Goal: Transaction & Acquisition: Obtain resource

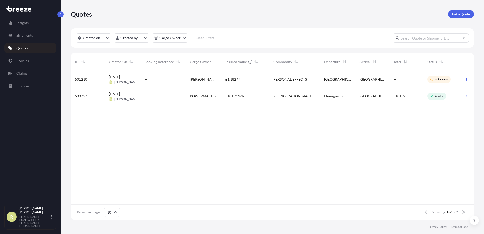
click at [27, 48] on p "Quotes" at bounding box center [21, 48] width 11 height 5
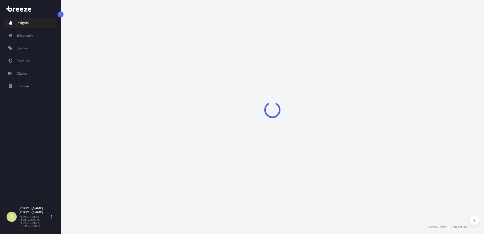
select select "2025"
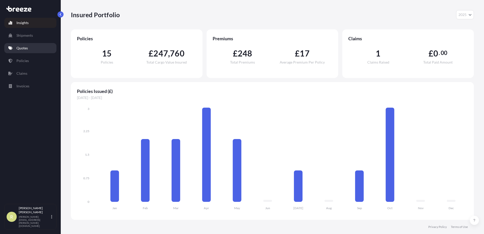
click at [28, 46] on link "Quotes" at bounding box center [30, 48] width 52 height 10
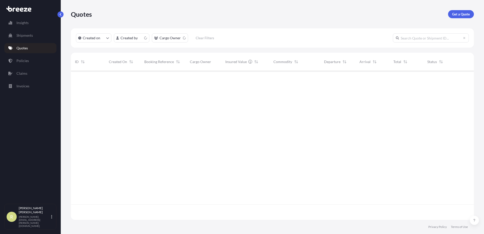
scroll to position [148, 399]
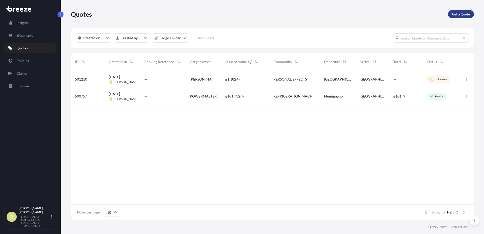
click at [456, 15] on p "Get a Quote" at bounding box center [461, 14] width 18 height 5
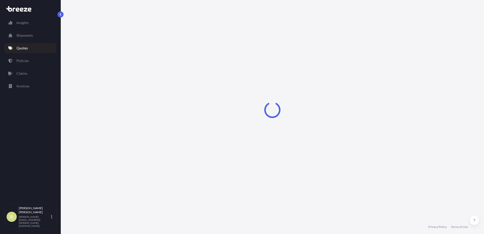
select select "Sea"
select select "1"
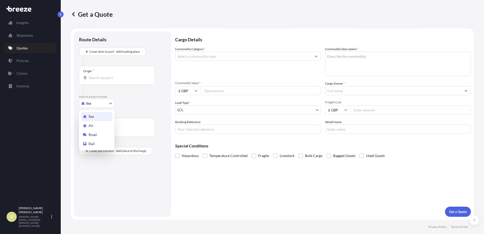
click at [101, 106] on body "Insights Shipments Quotes Policies Claims Invoices R [PERSON_NAME] [PERSON_NAME…" at bounding box center [242, 117] width 484 height 234
click at [99, 134] on div "Road" at bounding box center [96, 134] width 31 height 9
select select "Road"
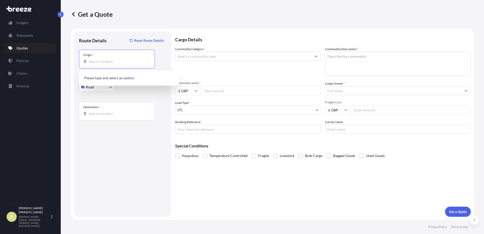
click at [105, 60] on input "Origin *" at bounding box center [119, 61] width 60 height 5
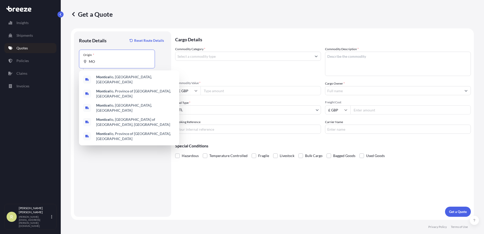
type input "M"
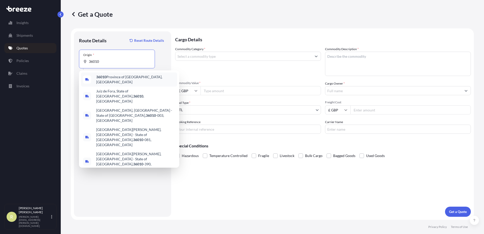
click at [119, 80] on span "36010 Province of [GEOGRAPHIC_DATA], [GEOGRAPHIC_DATA]" at bounding box center [135, 79] width 79 height 10
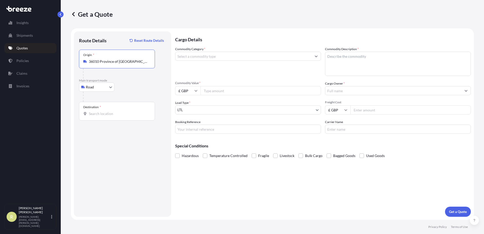
type input "36010 Province of [GEOGRAPHIC_DATA], [GEOGRAPHIC_DATA]"
click at [101, 117] on div "Destination *" at bounding box center [117, 111] width 76 height 19
click at [101, 116] on input "Destination *" at bounding box center [119, 113] width 60 height 5
type input "[STREET_ADDRESS]"
click at [207, 56] on input "Commodity Category *" at bounding box center [244, 56] width 136 height 9
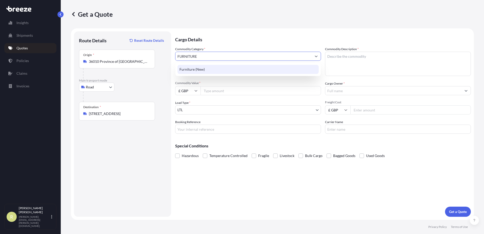
click at [201, 71] on div "Furniture (New)" at bounding box center [248, 69] width 141 height 9
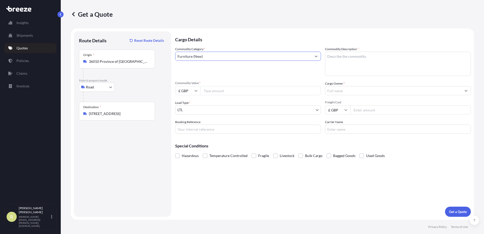
type input "Furniture (New)"
click at [359, 59] on textarea "Commodity Description *" at bounding box center [398, 64] width 146 height 24
click at [364, 62] on textarea "Commodity Description *" at bounding box center [398, 64] width 146 height 24
type textarea "FURNITURE"
click at [233, 93] on input "Commodity Value *" at bounding box center [261, 90] width 121 height 9
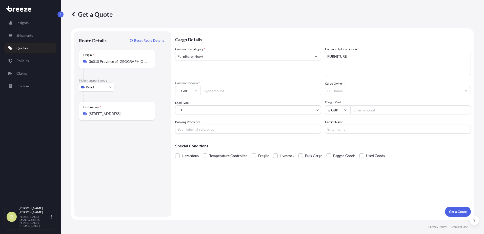
click at [344, 108] on input "£ GBP" at bounding box center [337, 109] width 25 height 9
click at [235, 92] on input "Commodity Value *" at bounding box center [261, 90] width 121 height 9
type input "1096.73"
click at [197, 89] on input "£ GBP" at bounding box center [187, 90] width 25 height 9
click at [193, 103] on div "€ EUR" at bounding box center [187, 105] width 21 height 10
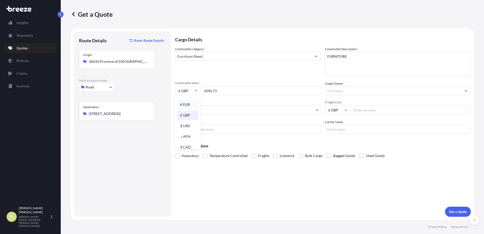
type input "€ EUR"
click at [351, 87] on input "Cargo Owner *" at bounding box center [393, 90] width 136 height 9
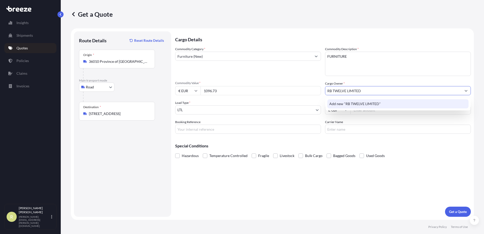
click at [367, 103] on span "Add new "RB TWELVE LIMITED"" at bounding box center [354, 103] width 51 height 5
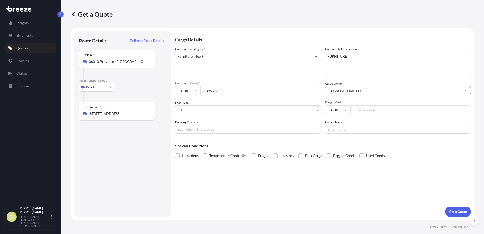
type input "RB TWELVE LIMITED"
click at [364, 110] on input "Freight Cost" at bounding box center [410, 109] width 121 height 9
click at [360, 112] on input "375" at bounding box center [410, 109] width 121 height 9
type input "7"
type input "275"
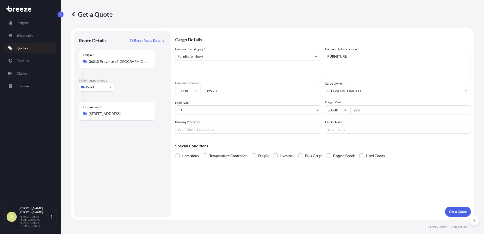
click at [243, 129] on input "Booking Reference" at bounding box center [248, 129] width 146 height 9
click at [322, 185] on div "Cargo Details Commodity Category * Furniture (New) Commodity Description * FURN…" at bounding box center [323, 123] width 296 height 185
click at [354, 129] on input "Carrier Name" at bounding box center [398, 129] width 146 height 9
click at [209, 128] on input "Booking Reference" at bounding box center [248, 129] width 146 height 9
paste input "ITI016055010"
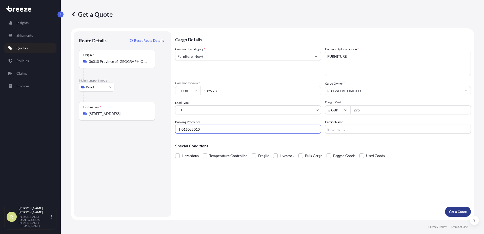
type input "ITI016055010"
click at [451, 211] on p "Get a Quote" at bounding box center [458, 211] width 18 height 5
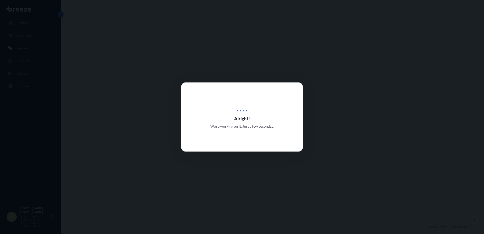
select select "Road"
select select "1"
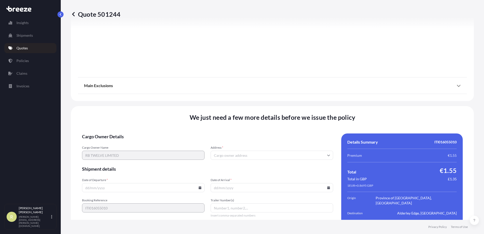
scroll to position [570, 0]
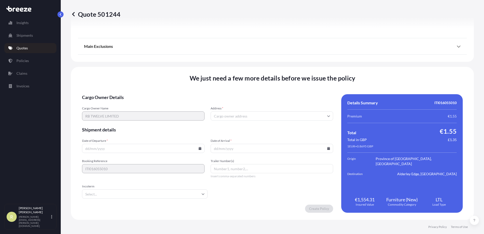
click at [224, 116] on input "Address *" at bounding box center [272, 115] width 123 height 9
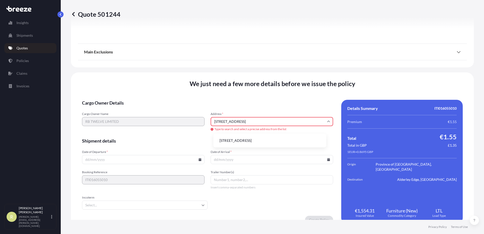
click at [246, 141] on li "[STREET_ADDRESS]" at bounding box center [270, 141] width 109 height 10
type input "[STREET_ADDRESS]"
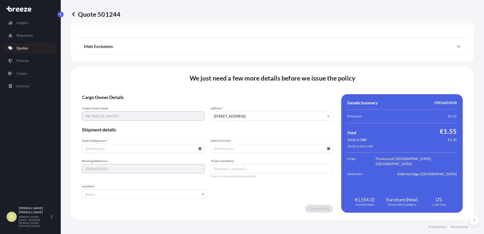
click at [202, 146] on input "Date of Departure *" at bounding box center [143, 148] width 123 height 9
click at [164, 149] on input "Date of Departure *" at bounding box center [143, 148] width 123 height 9
click at [202, 146] on input "Date of Departure *" at bounding box center [143, 148] width 123 height 9
click at [202, 148] on icon at bounding box center [200, 148] width 3 height 3
click at [138, 94] on button "8" at bounding box center [139, 94] width 8 height 8
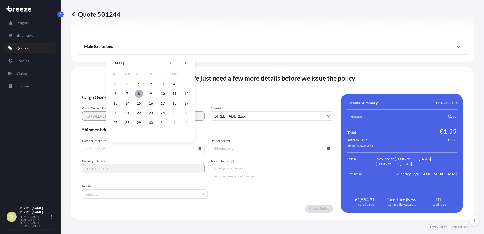
type input "[DATE]"
click at [322, 150] on input "Date of Arrival *" at bounding box center [272, 148] width 123 height 9
click at [327, 147] on icon at bounding box center [328, 148] width 3 height 3
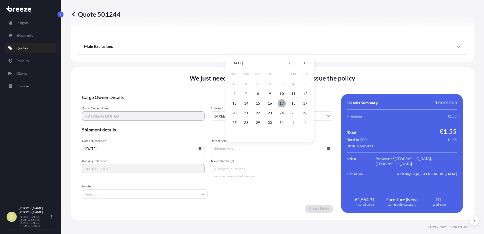
click at [281, 104] on button "17" at bounding box center [282, 103] width 8 height 8
type input "[DATE]"
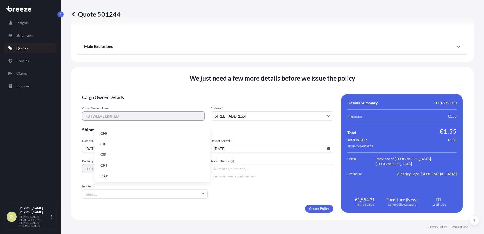
click at [162, 192] on input "Incoterm" at bounding box center [145, 193] width 126 height 9
click at [187, 146] on li "EXW" at bounding box center [152, 149] width 112 height 10
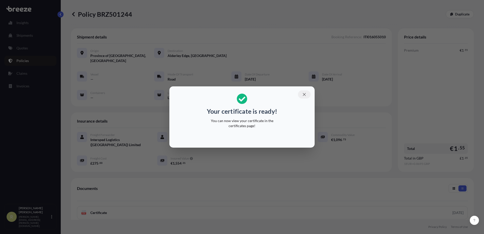
click at [304, 96] on icon "button" at bounding box center [304, 94] width 5 height 5
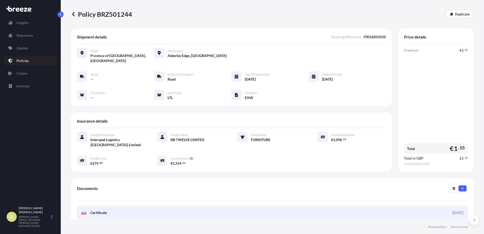
click at [191, 206] on link "PDF Certificate [DATE]" at bounding box center [272, 212] width 391 height 13
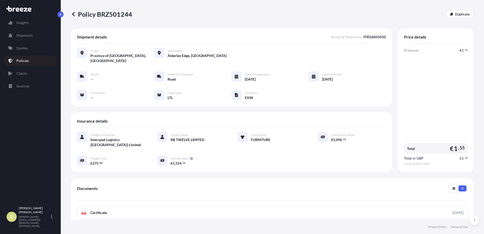
click at [36, 63] on link "Policies" at bounding box center [30, 61] width 52 height 10
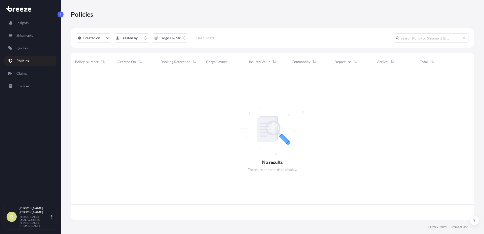
scroll to position [148, 399]
